Goal: Task Accomplishment & Management: Use online tool/utility

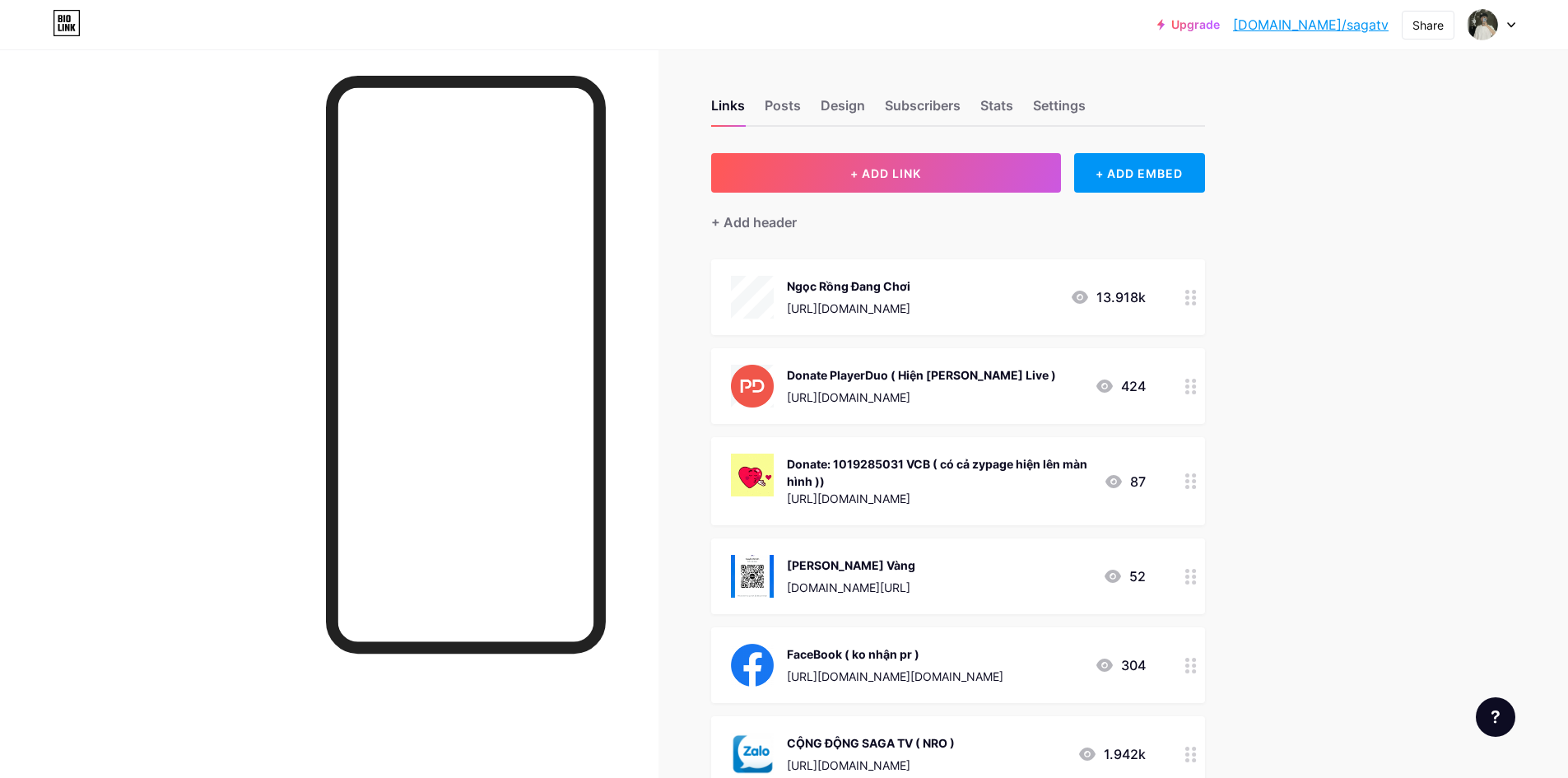
click at [992, 286] on div "Ngọc Rồng Đang Chơi [URL][DOMAIN_NAME] 13.918k" at bounding box center [939, 297] width 415 height 43
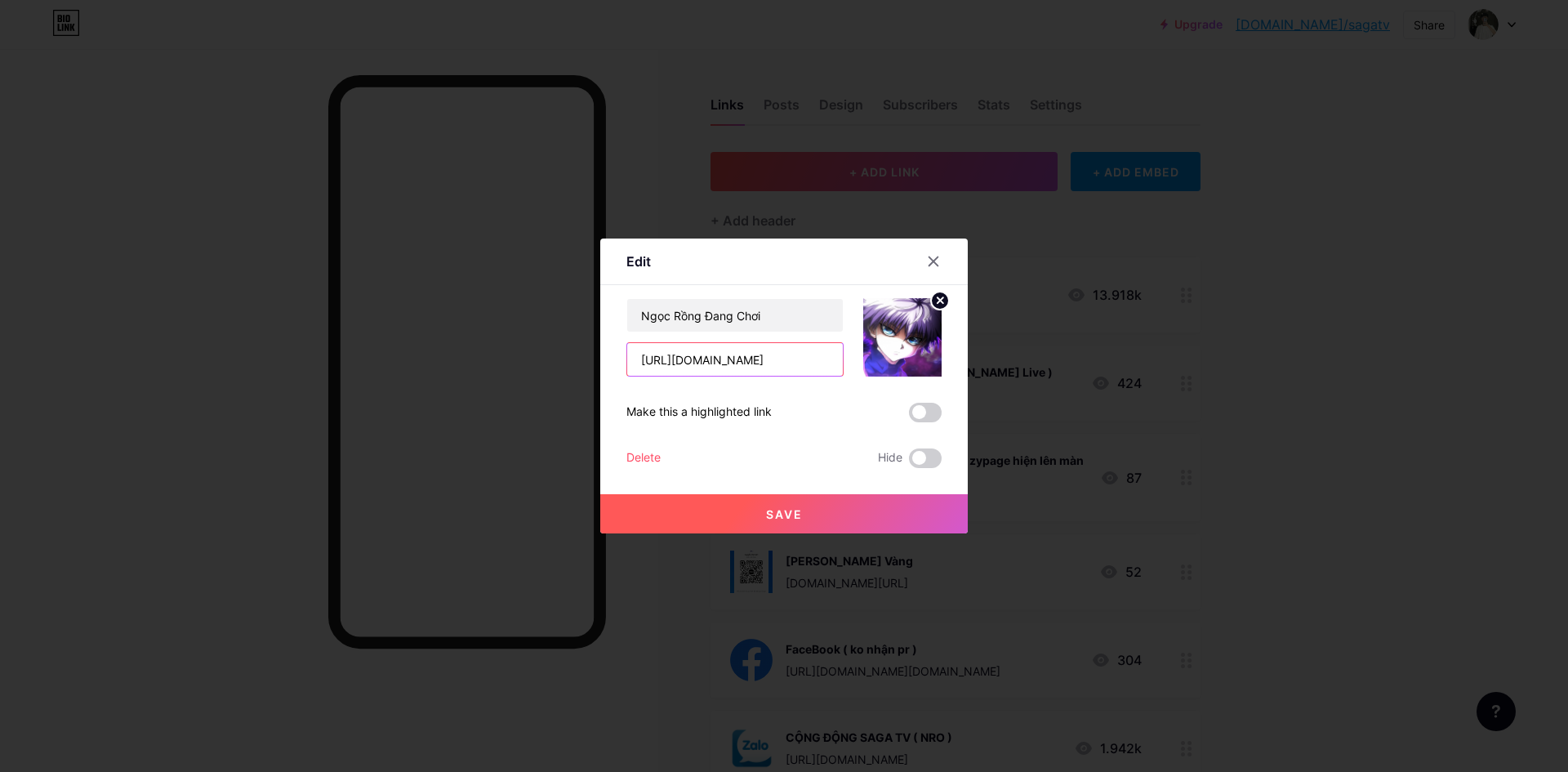
click at [768, 362] on input "[URL][DOMAIN_NAME]" at bounding box center [735, 359] width 215 height 32
drag, startPoint x: 761, startPoint y: 514, endPoint x: 891, endPoint y: 418, distance: 161.6
click at [886, 400] on div "Ngọc Rồng Đang Chơi [URL][DOMAIN_NAME] Make this a highlighted link Delete Hide…" at bounding box center [784, 383] width 316 height 170
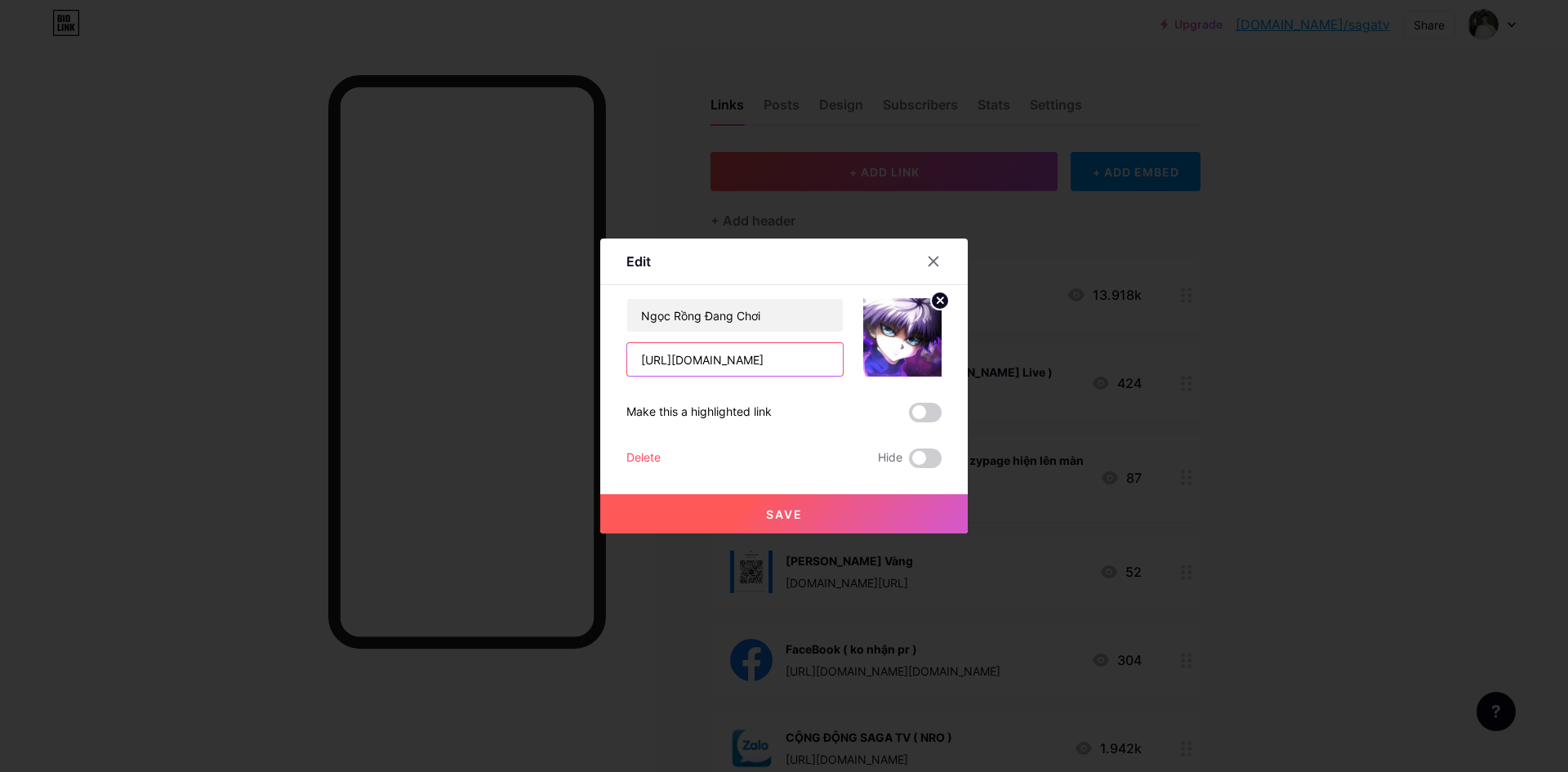
click at [727, 351] on input "[URL][DOMAIN_NAME]" at bounding box center [735, 359] width 215 height 32
click at [728, 352] on input "[URL][DOMAIN_NAME]" at bounding box center [735, 359] width 215 height 32
paste input "mnogbu143"
type input "[URL][DOMAIN_NAME]"
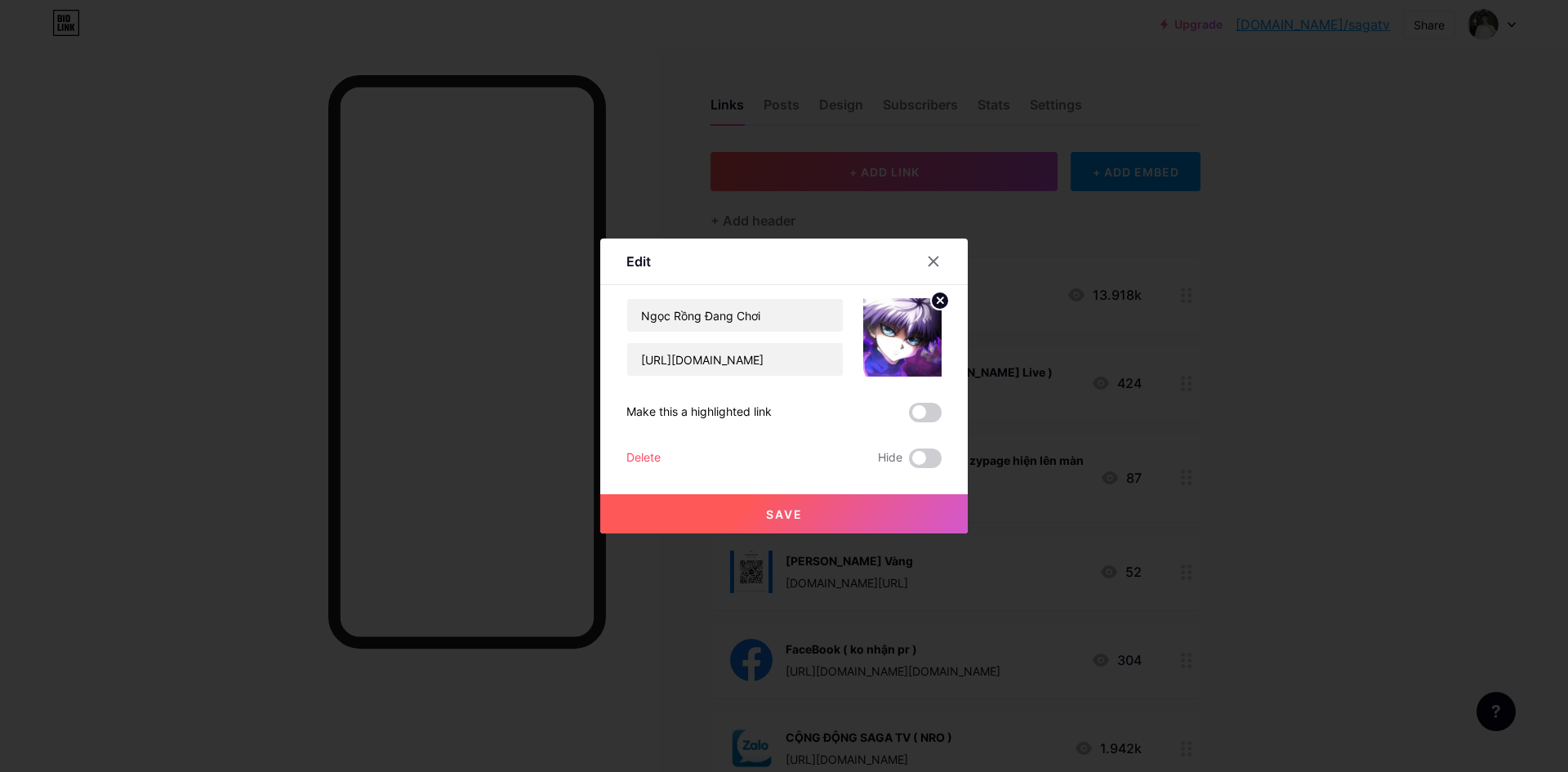
click at [740, 511] on button "Save" at bounding box center [784, 513] width 368 height 39
